Goal: Information Seeking & Learning: Learn about a topic

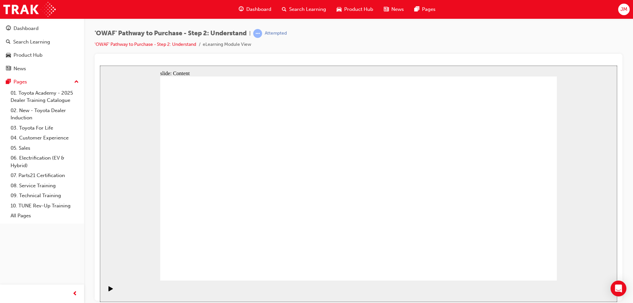
drag, startPoint x: 324, startPoint y: 162, endPoint x: 320, endPoint y: 162, distance: 4.0
drag, startPoint x: 320, startPoint y: 162, endPoint x: 316, endPoint y: 177, distance: 15.4
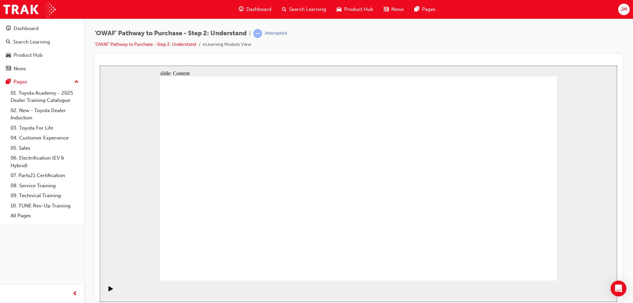
drag, startPoint x: 319, startPoint y: 175, endPoint x: 315, endPoint y: 182, distance: 7.7
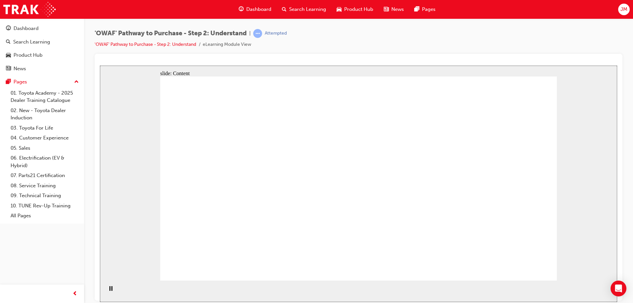
drag, startPoint x: 218, startPoint y: 160, endPoint x: 216, endPoint y: 165, distance: 5.6
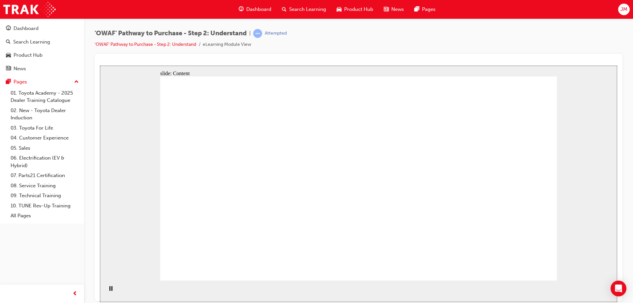
drag, startPoint x: 210, startPoint y: 169, endPoint x: 206, endPoint y: 188, distance: 18.5
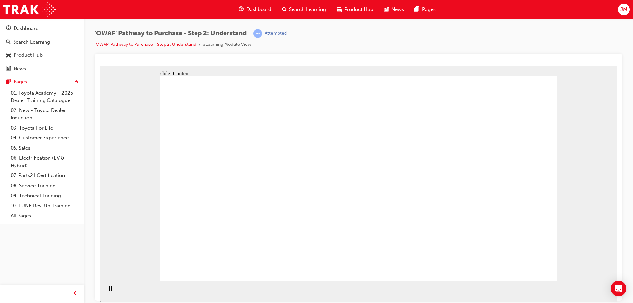
drag, startPoint x: 207, startPoint y: 178, endPoint x: 204, endPoint y: 198, distance: 19.4
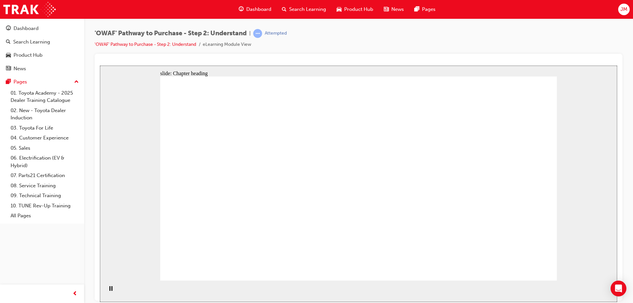
click at [111, 290] on rect "Pause (Ctrl+Alt+P)" at bounding box center [111, 288] width 1 height 5
click at [110, 291] on icon "Play (Ctrl+Alt+P)" at bounding box center [110, 288] width 5 height 5
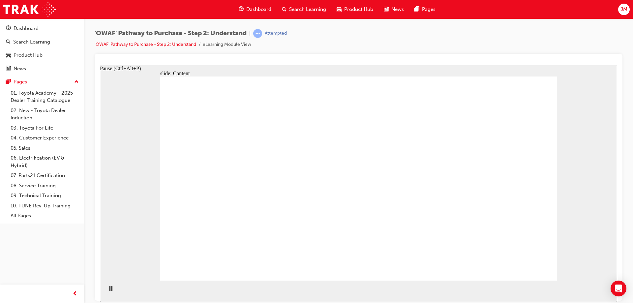
click at [111, 290] on rect "Pause (Ctrl+Alt+P)" at bounding box center [111, 288] width 1 height 5
click at [103, 286] on button "Play (Ctrl+Alt+P)" at bounding box center [108, 291] width 11 height 11
click at [109, 289] on rect "Pause (Ctrl+Alt+P)" at bounding box center [109, 288] width 1 height 5
click at [103, 286] on button "Play (Ctrl+Alt+P)" at bounding box center [108, 291] width 11 height 11
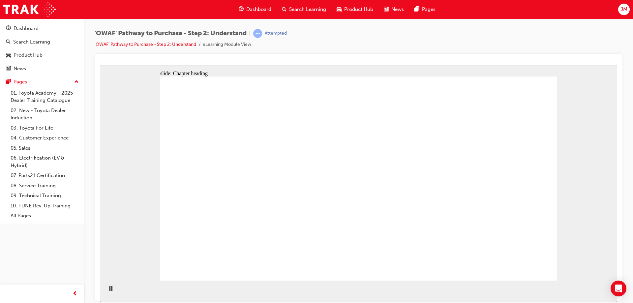
drag, startPoint x: 353, startPoint y: 114, endPoint x: 348, endPoint y: 104, distance: 12.1
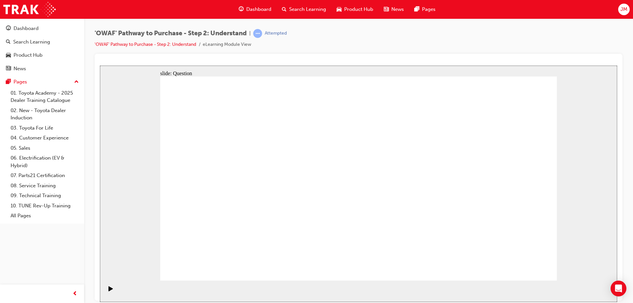
drag, startPoint x: 480, startPoint y: 202, endPoint x: 354, endPoint y: 198, distance: 126.1
drag, startPoint x: 494, startPoint y: 212, endPoint x: 256, endPoint y: 203, distance: 238.5
drag, startPoint x: 478, startPoint y: 205, endPoint x: 365, endPoint y: 209, distance: 113.5
drag, startPoint x: 481, startPoint y: 205, endPoint x: 348, endPoint y: 204, distance: 133.9
drag, startPoint x: 480, startPoint y: 205, endPoint x: 368, endPoint y: 200, distance: 112.2
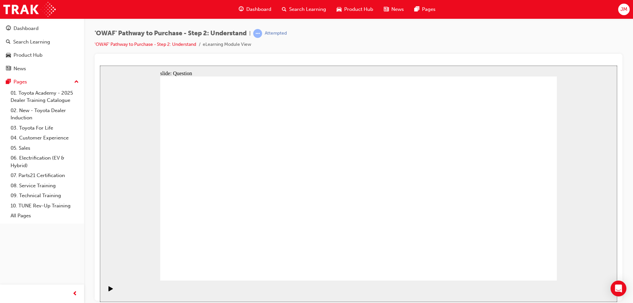
drag, startPoint x: 482, startPoint y: 203, endPoint x: 227, endPoint y: 191, distance: 255.2
drag, startPoint x: 484, startPoint y: 206, endPoint x: 227, endPoint y: 201, distance: 257.6
drag, startPoint x: 483, startPoint y: 198, endPoint x: 228, endPoint y: 189, distance: 255.4
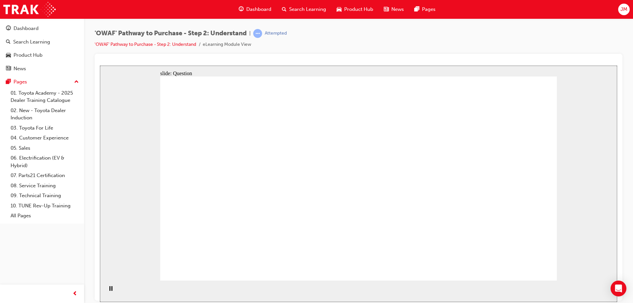
drag, startPoint x: 255, startPoint y: 239, endPoint x: 277, endPoint y: 155, distance: 86.7
drag, startPoint x: 308, startPoint y: 261, endPoint x: 345, endPoint y: 159, distance: 108.6
drag, startPoint x: 393, startPoint y: 222, endPoint x: 444, endPoint y: 157, distance: 83.4
drag, startPoint x: 457, startPoint y: 261, endPoint x: 361, endPoint y: 183, distance: 124.7
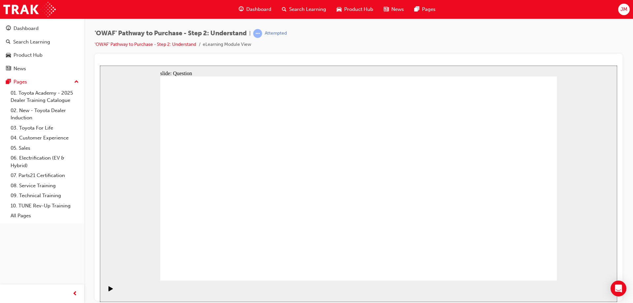
checkbox input "true"
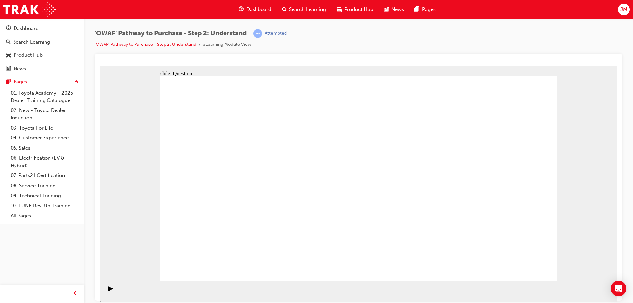
checkbox input "true"
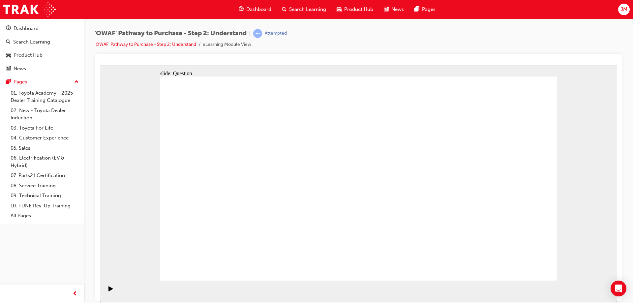
checkbox input "true"
radio input "true"
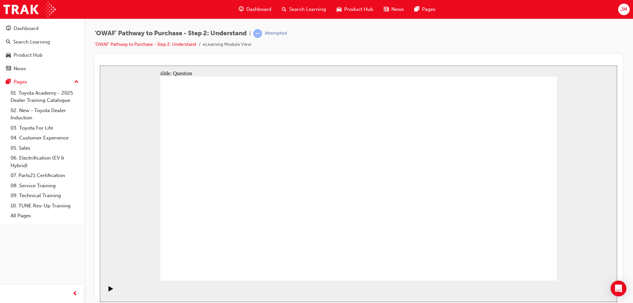
drag, startPoint x: 243, startPoint y: 154, endPoint x: 361, endPoint y: 230, distance: 140.9
drag, startPoint x: 446, startPoint y: 153, endPoint x: 288, endPoint y: 230, distance: 175.6
drag, startPoint x: 521, startPoint y: 160, endPoint x: 319, endPoint y: 235, distance: 214.9
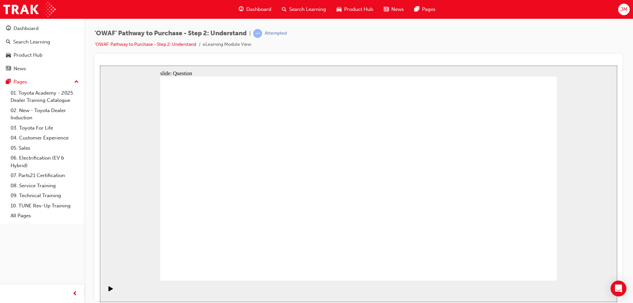
drag, startPoint x: 483, startPoint y: 158, endPoint x: 404, endPoint y: 232, distance: 108.7
drag, startPoint x: 403, startPoint y: 158, endPoint x: 246, endPoint y: 229, distance: 172.4
drag, startPoint x: 284, startPoint y: 152, endPoint x: 489, endPoint y: 208, distance: 212.5
drag, startPoint x: 359, startPoint y: 153, endPoint x: 200, endPoint y: 227, distance: 175.1
drag, startPoint x: 324, startPoint y: 160, endPoint x: 473, endPoint y: 227, distance: 163.8
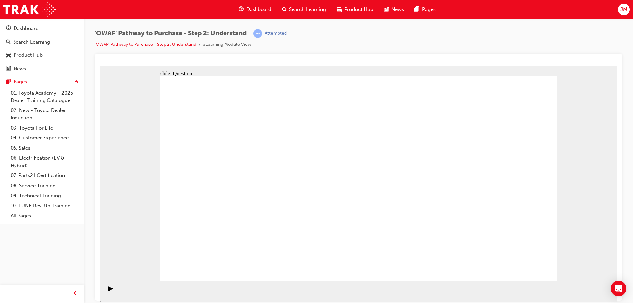
drag, startPoint x: 207, startPoint y: 162, endPoint x: 448, endPoint y: 236, distance: 252.2
